Goal: Transaction & Acquisition: Download file/media

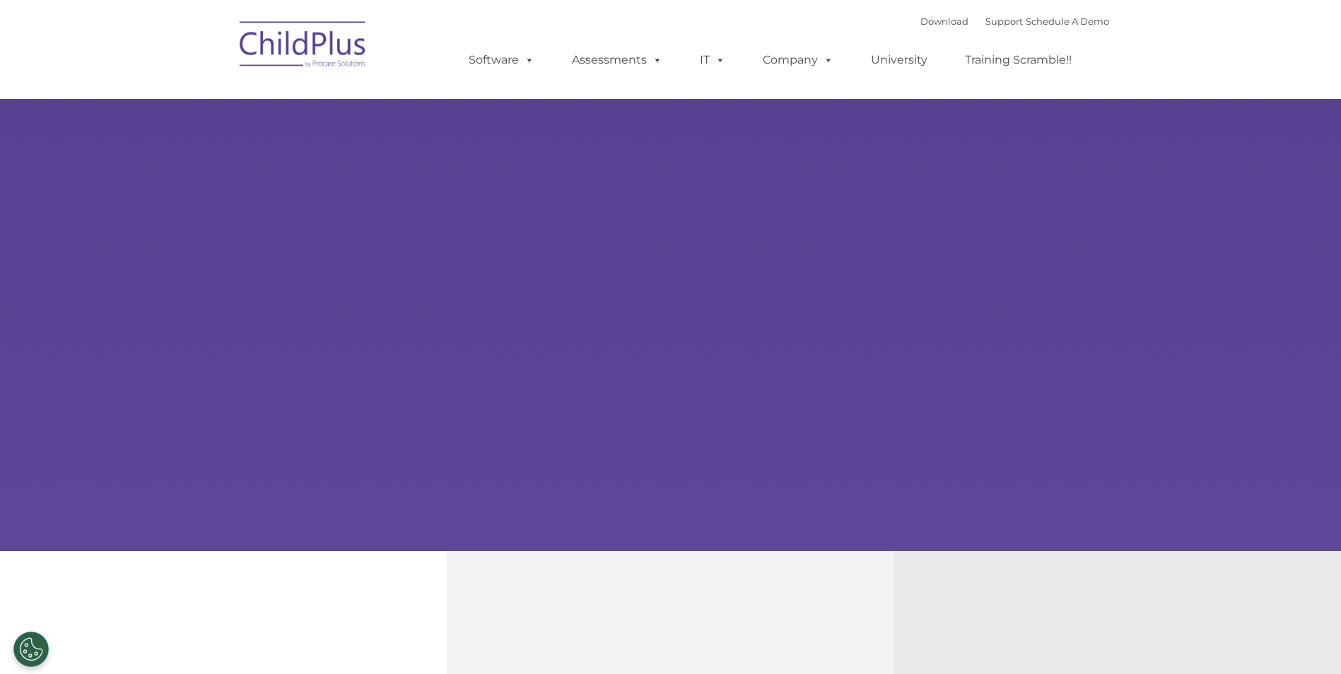
select select "MEDIUM"
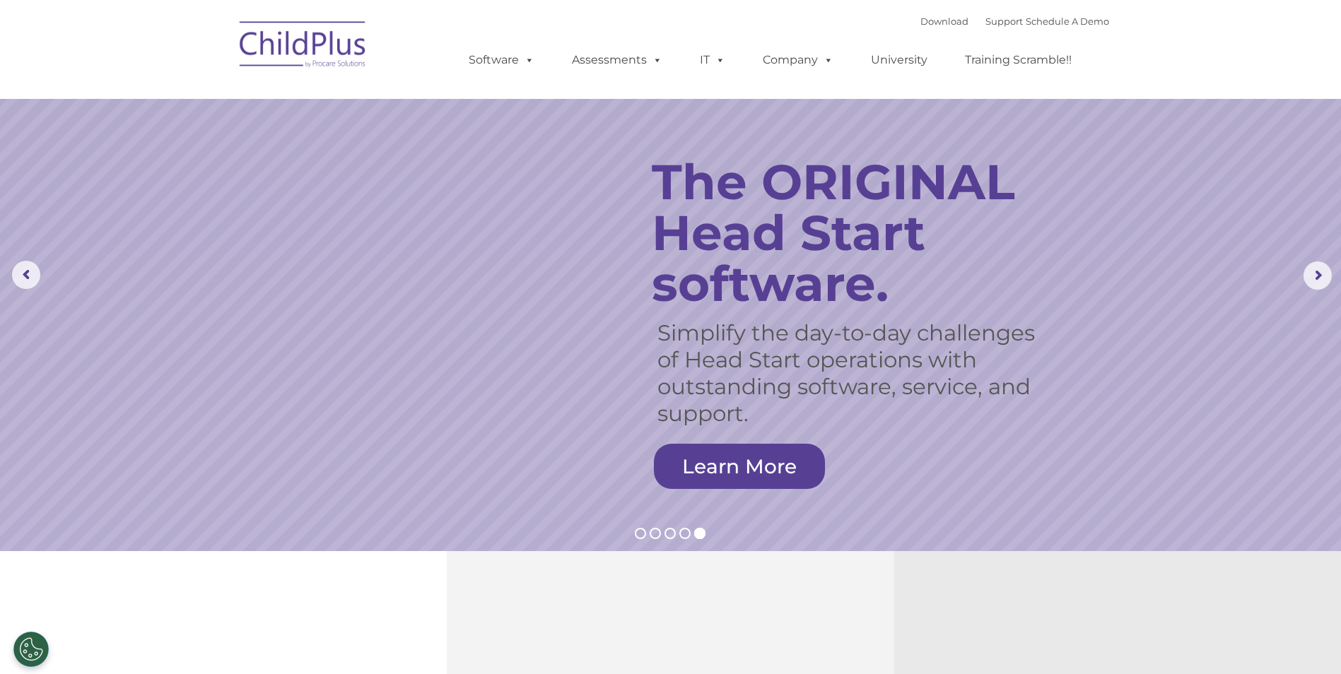
drag, startPoint x: 1333, startPoint y: 0, endPoint x: 793, endPoint y: 27, distance: 540.6
click at [793, 27] on div "Download Support | Schedule A Demo  MENU MENU Software ChildPlus: The original…" at bounding box center [774, 50] width 669 height 78
click at [920, 21] on link "Download" at bounding box center [944, 21] width 48 height 11
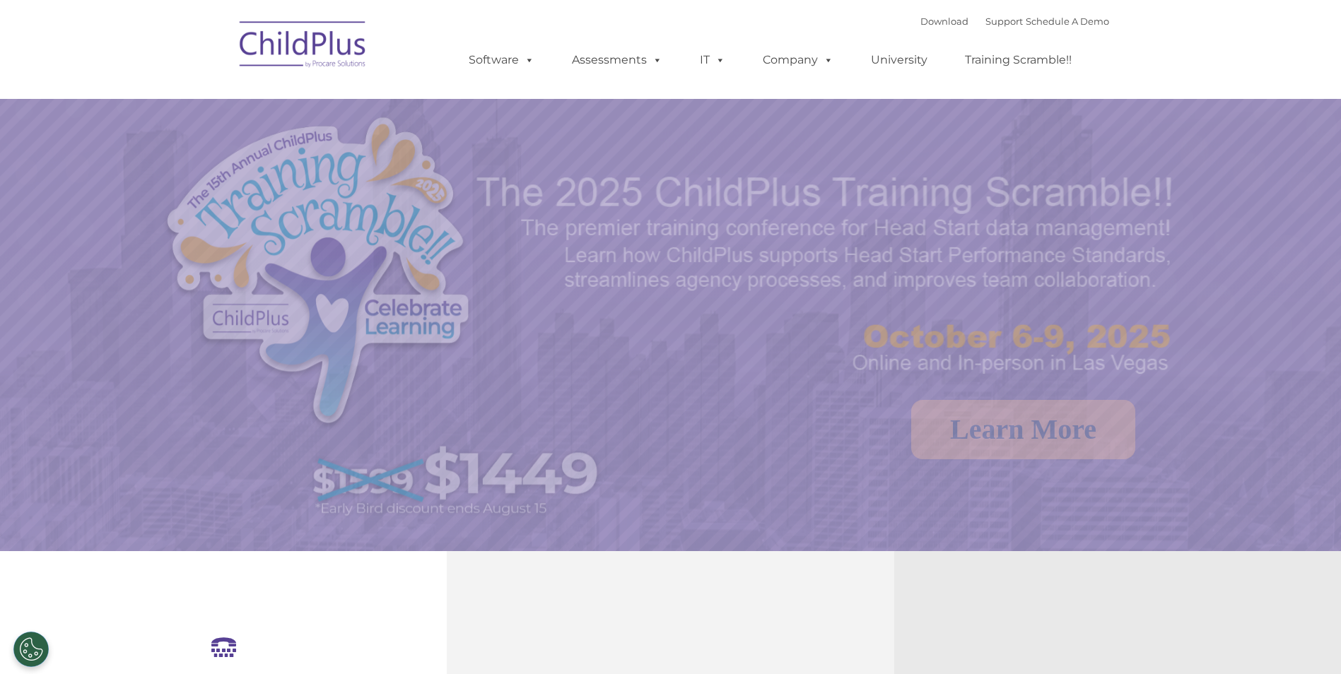
select select "MEDIUM"
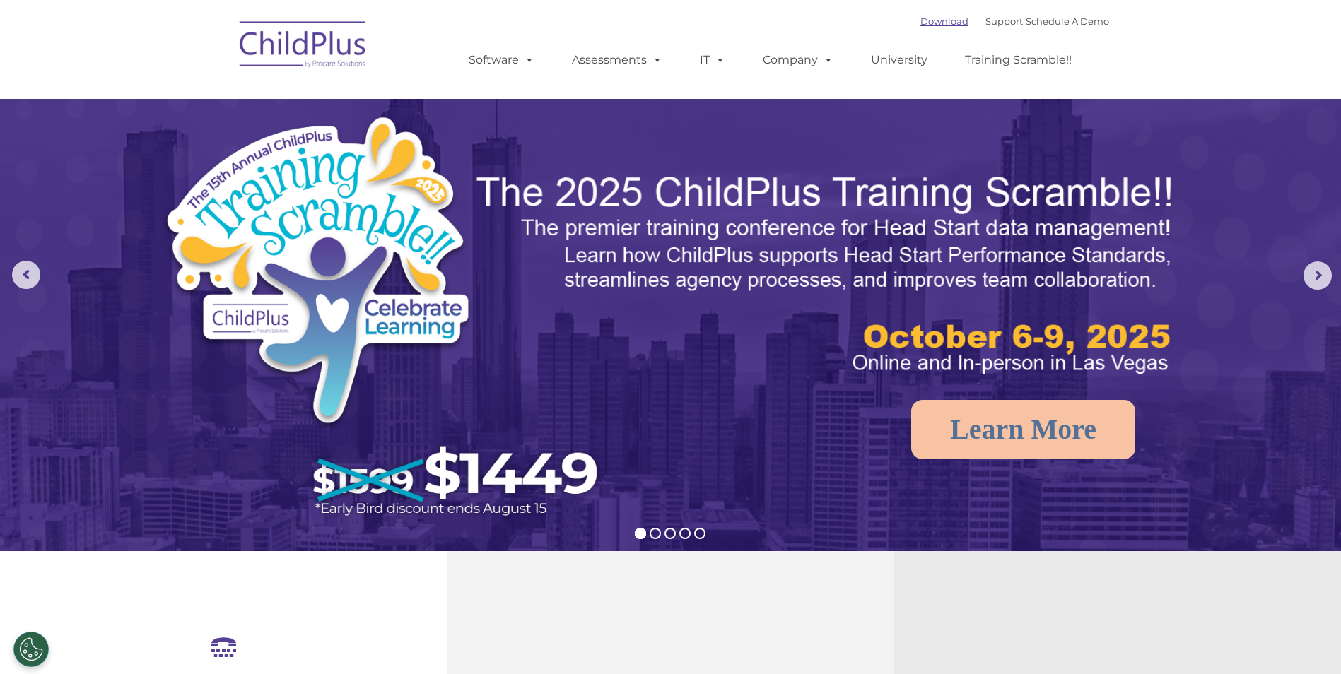
click at [920, 20] on link "Download" at bounding box center [944, 21] width 48 height 11
